Goal: Transaction & Acquisition: Purchase product/service

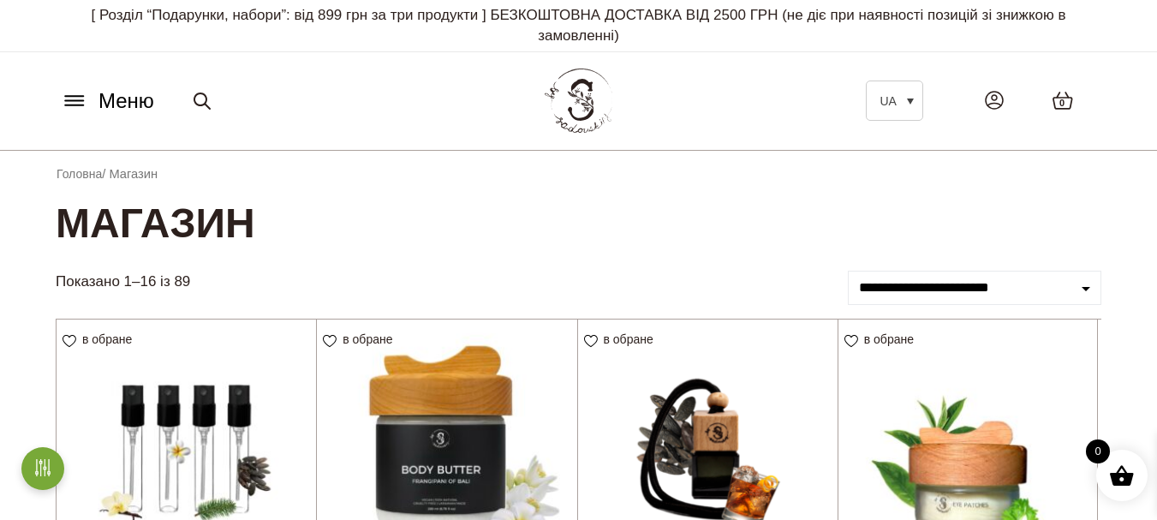
click at [77, 98] on icon at bounding box center [74, 101] width 27 height 18
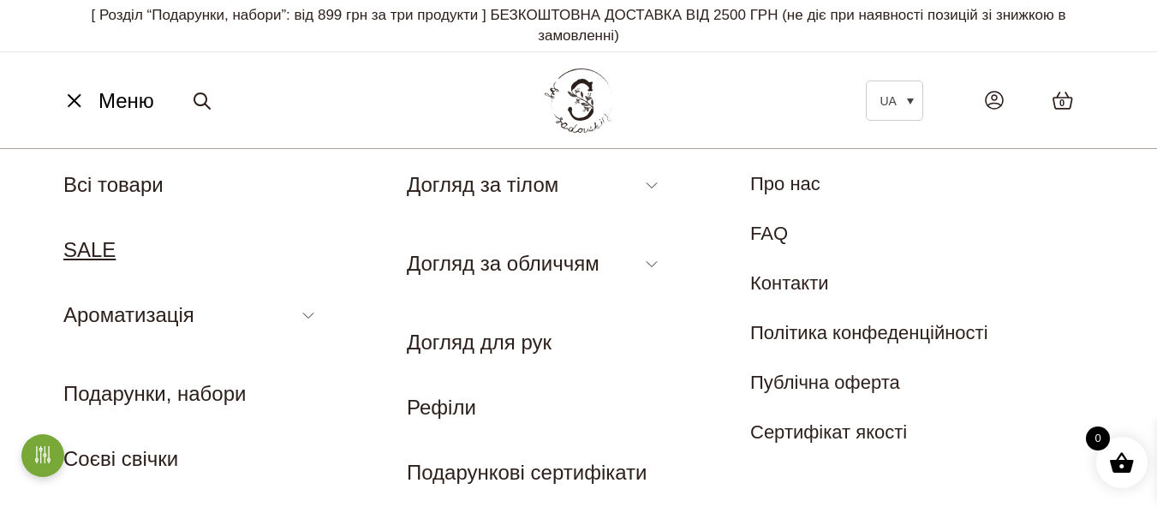
click at [71, 247] on link "SALE" at bounding box center [89, 249] width 52 height 23
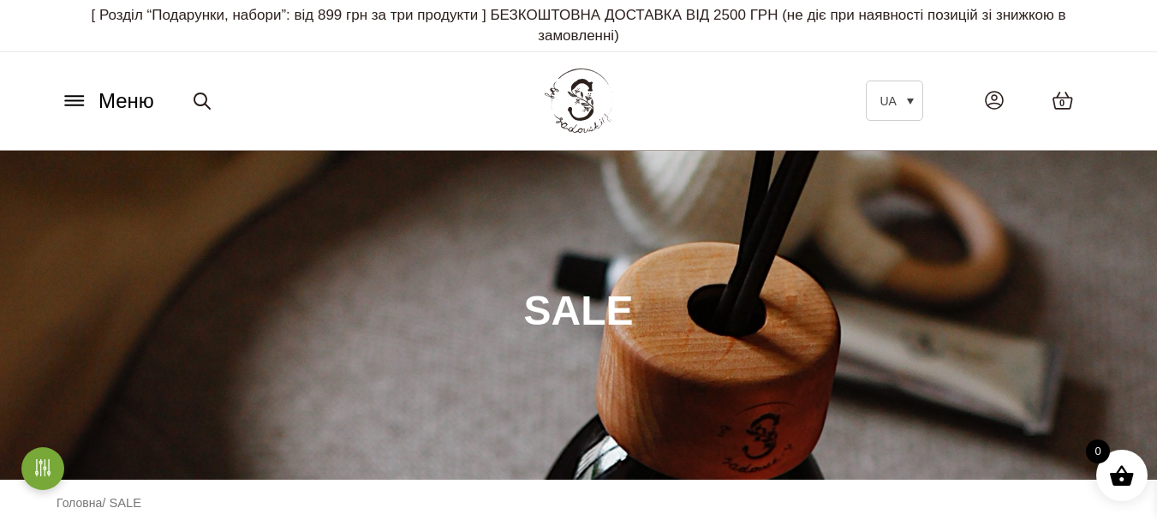
click at [86, 95] on icon at bounding box center [74, 101] width 27 height 18
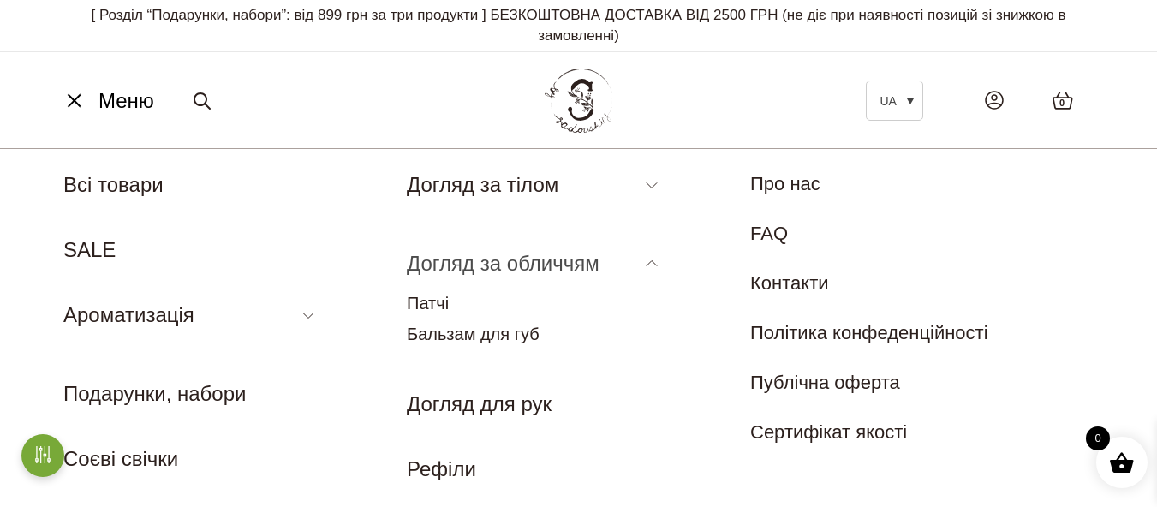
click at [597, 262] on link "Догляд за обличчям" at bounding box center [503, 263] width 193 height 23
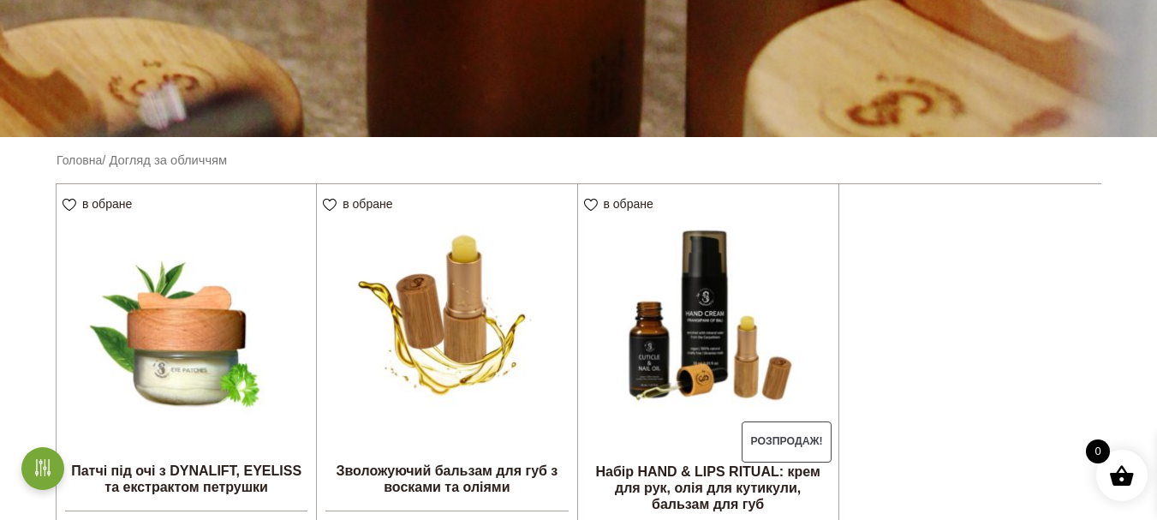
scroll to position [428, 0]
